Goal: Navigation & Orientation: Understand site structure

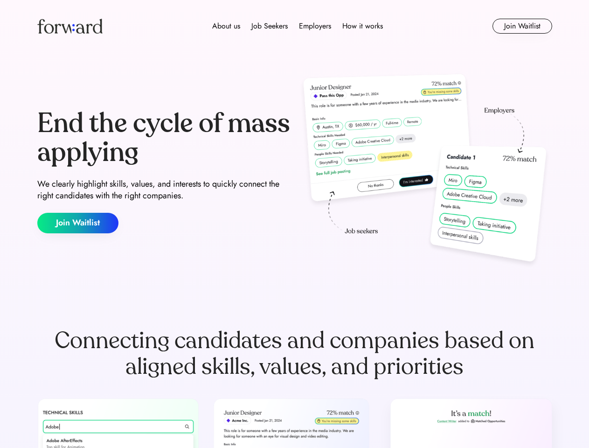
click at [294, 224] on div "End the cycle of mass applying We clearly highlight skills, values, and interes…" at bounding box center [294, 171] width 515 height 201
click at [295, 26] on div "About us Job Seekers Employers How it works" at bounding box center [298, 26] width 368 height 11
click at [70, 26] on img at bounding box center [69, 26] width 65 height 15
click at [298, 26] on div "About us Job Seekers Employers How it works" at bounding box center [298, 26] width 368 height 11
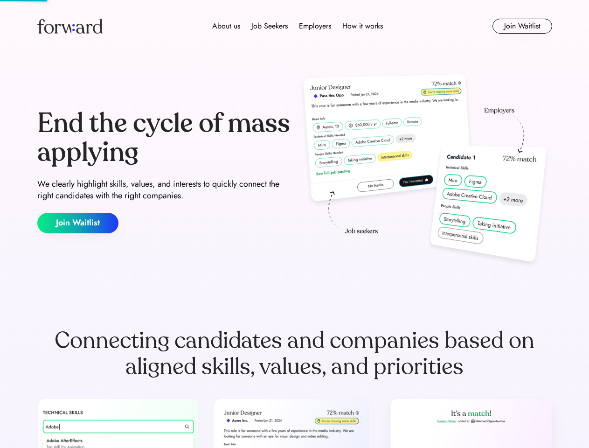
click at [226, 26] on div "About us" at bounding box center [226, 26] width 28 height 11
click at [270, 26] on div "Job Seekers" at bounding box center [270, 26] width 36 height 11
click at [315, 26] on div "Employers" at bounding box center [315, 26] width 32 height 11
click at [362, 26] on div "How it works" at bounding box center [362, 26] width 41 height 11
click at [522, 26] on button "Join Waitlist" at bounding box center [523, 26] width 60 height 15
